Goal: Contribute content

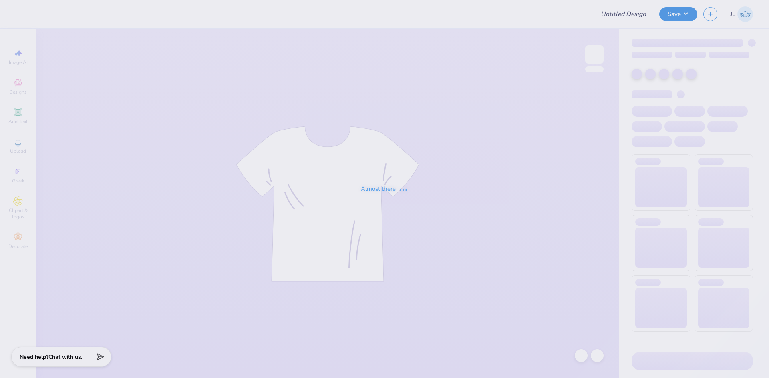
type input "[PERSON_NAME] : [GEOGRAPHIC_DATA]"
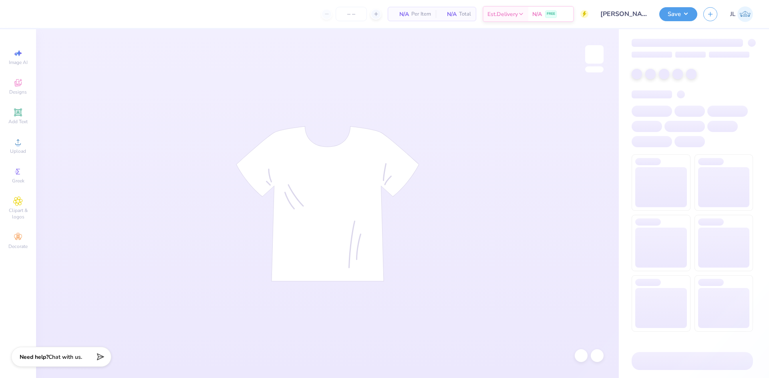
type input "50"
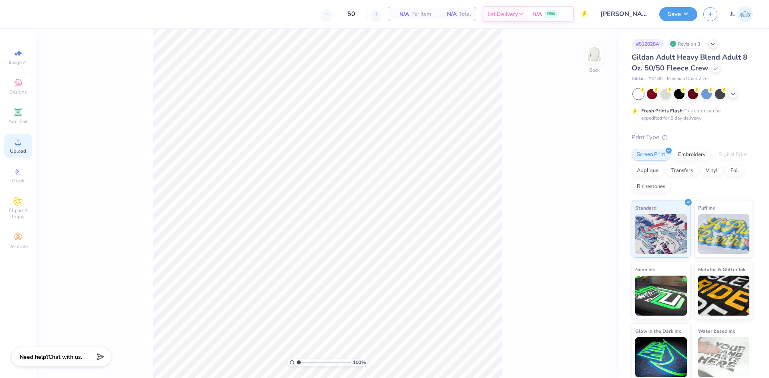
click at [24, 149] on span "Upload" at bounding box center [18, 151] width 16 height 6
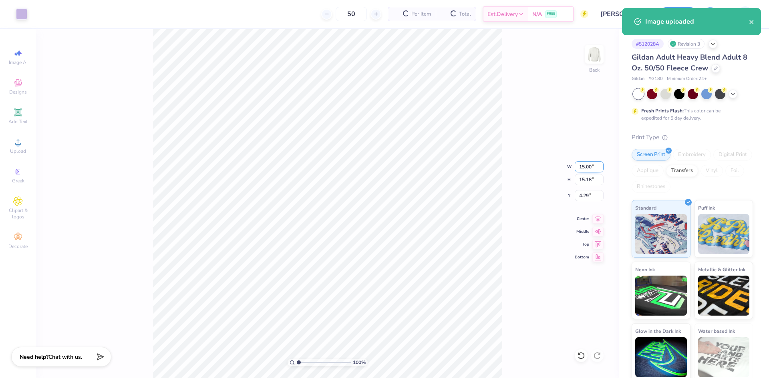
click at [586, 169] on input "15.00" at bounding box center [589, 166] width 29 height 11
type input "12.00"
type input "12.14"
type input "5.80"
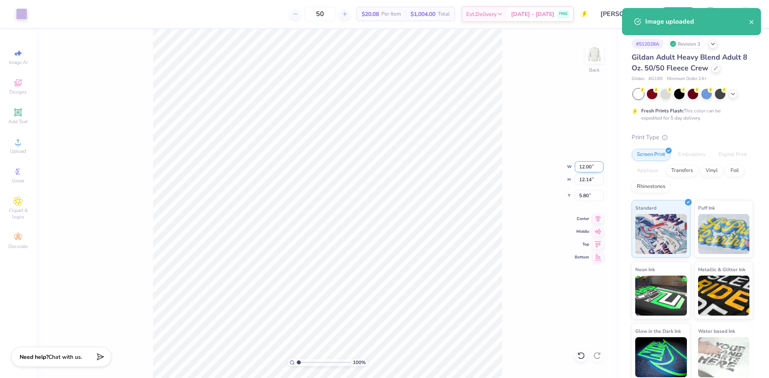
click at [582, 170] on input "12.00" at bounding box center [589, 166] width 29 height 11
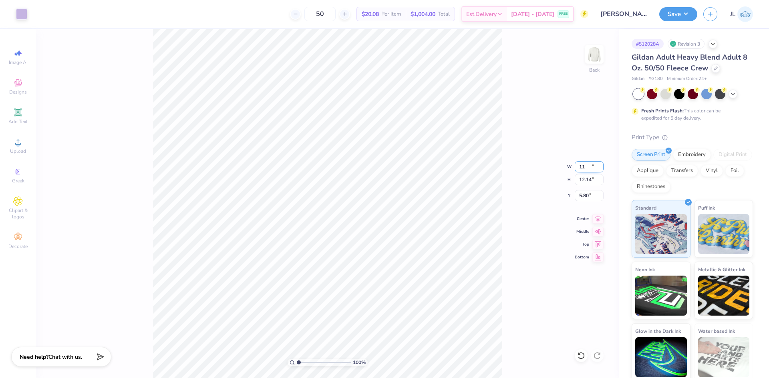
type input "11.00"
type input "11.13"
click at [585, 197] on input "6.31" at bounding box center [589, 195] width 29 height 11
type input "3.00"
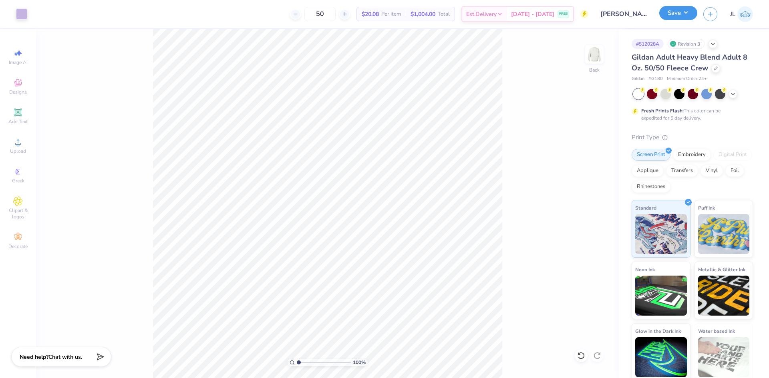
click at [678, 10] on button "Save" at bounding box center [678, 13] width 38 height 14
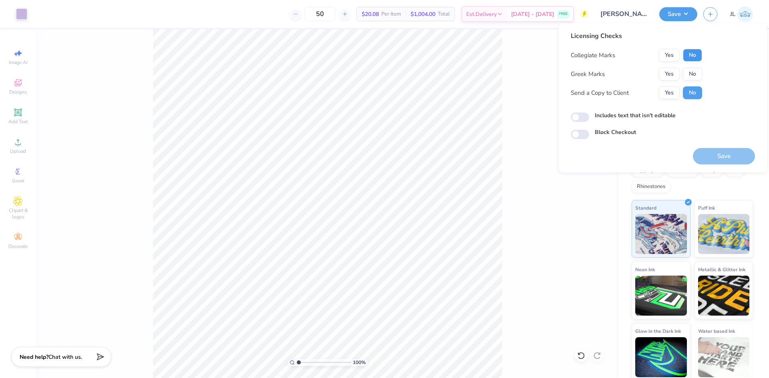
click at [698, 54] on button "No" at bounding box center [692, 55] width 19 height 13
drag, startPoint x: 672, startPoint y: 69, endPoint x: 671, endPoint y: 74, distance: 5.7
click at [671, 74] on button "Yes" at bounding box center [669, 74] width 21 height 13
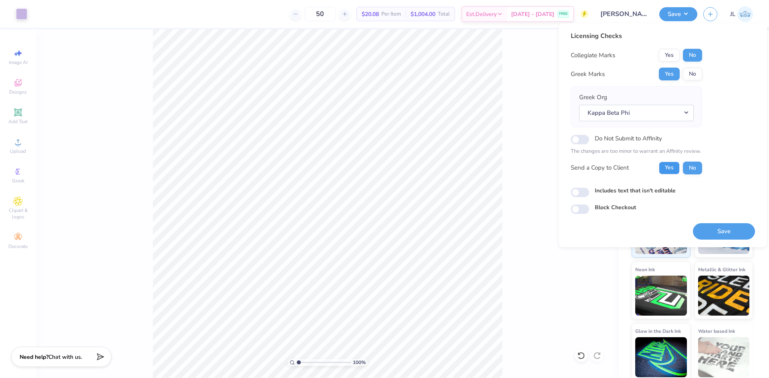
click at [665, 173] on button "Yes" at bounding box center [669, 168] width 21 height 13
click at [709, 227] on button "Save" at bounding box center [724, 231] width 62 height 16
